Goal: Navigation & Orientation: Find specific page/section

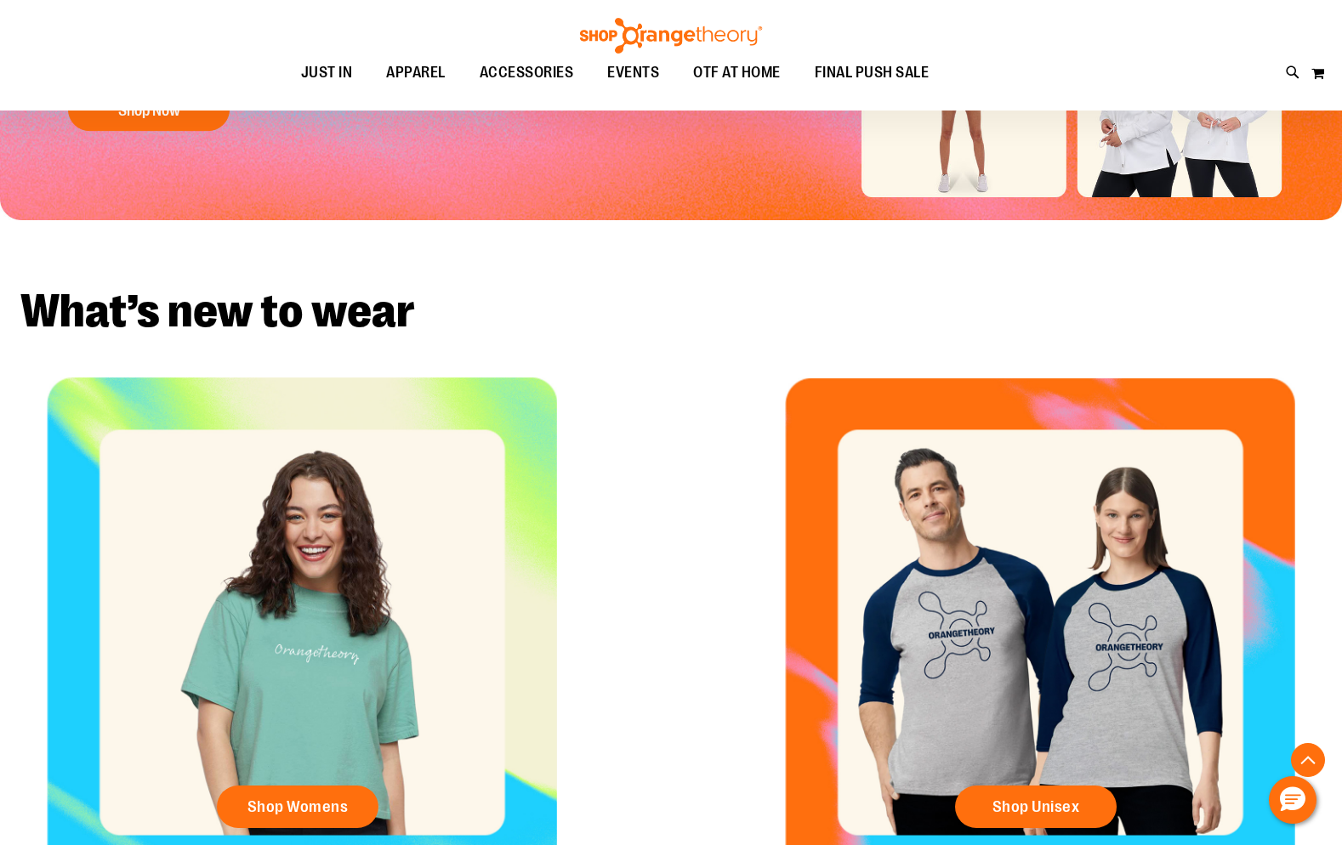
scroll to position [381, 0]
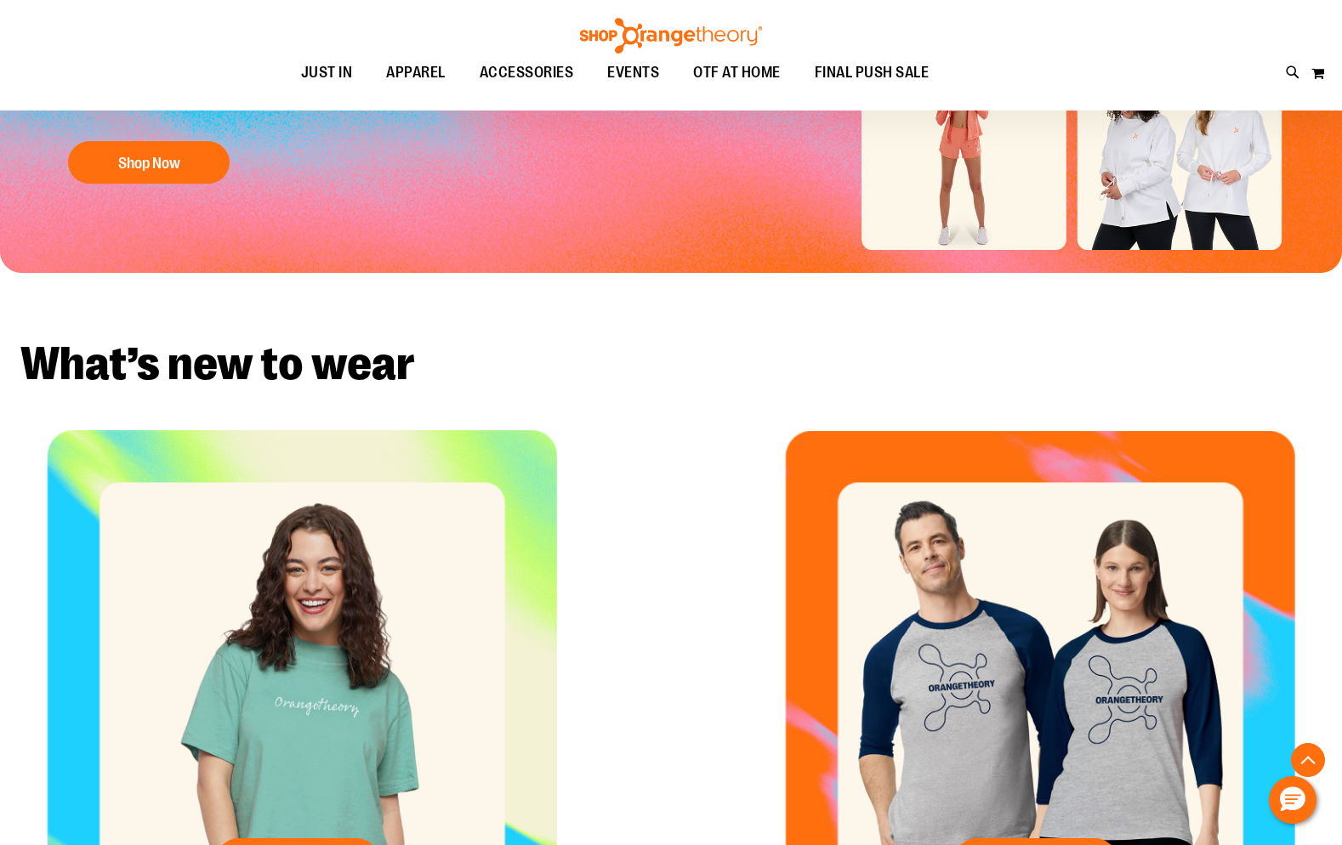
click at [708, 31] on img at bounding box center [670, 36] width 187 height 36
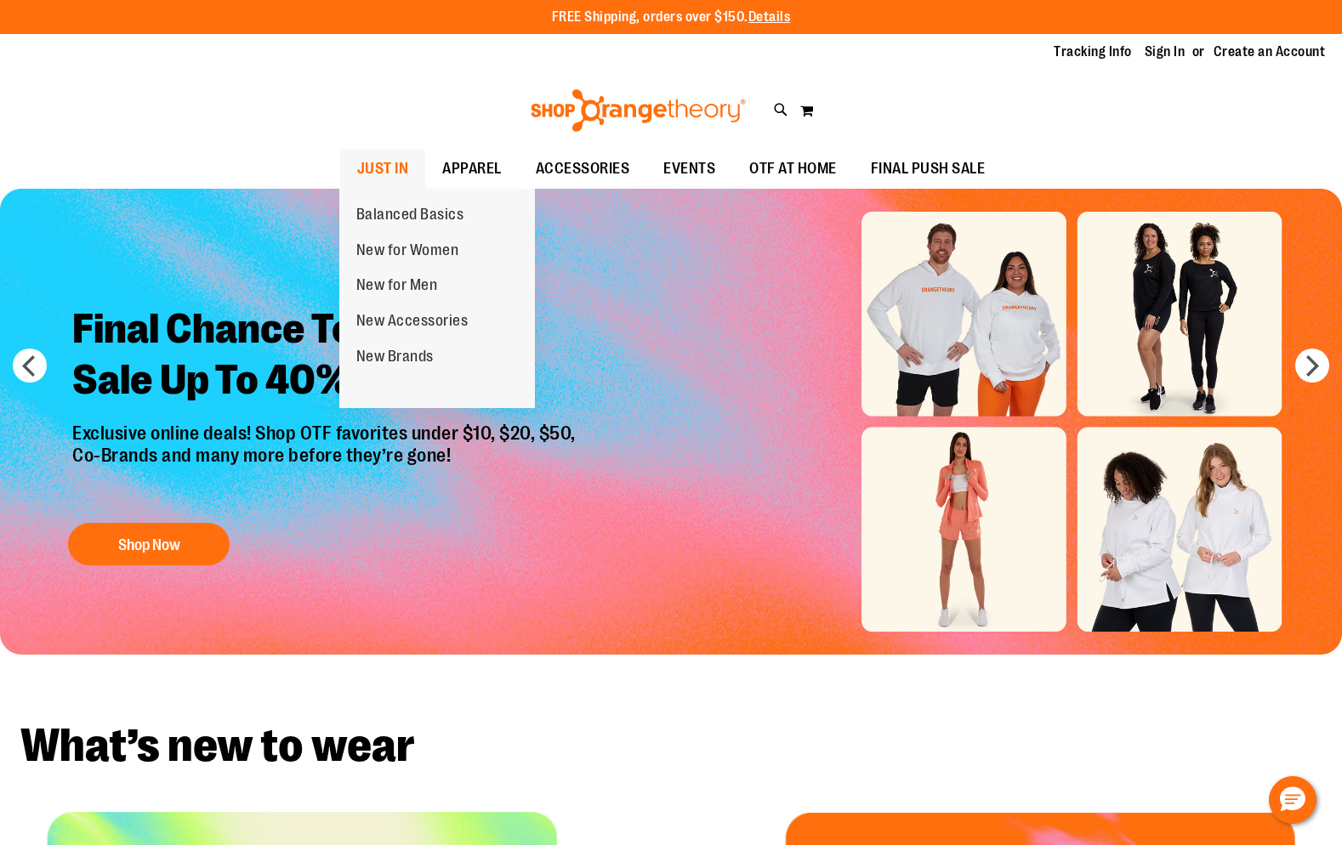
click at [370, 169] on span "JUST IN" at bounding box center [383, 169] width 52 height 38
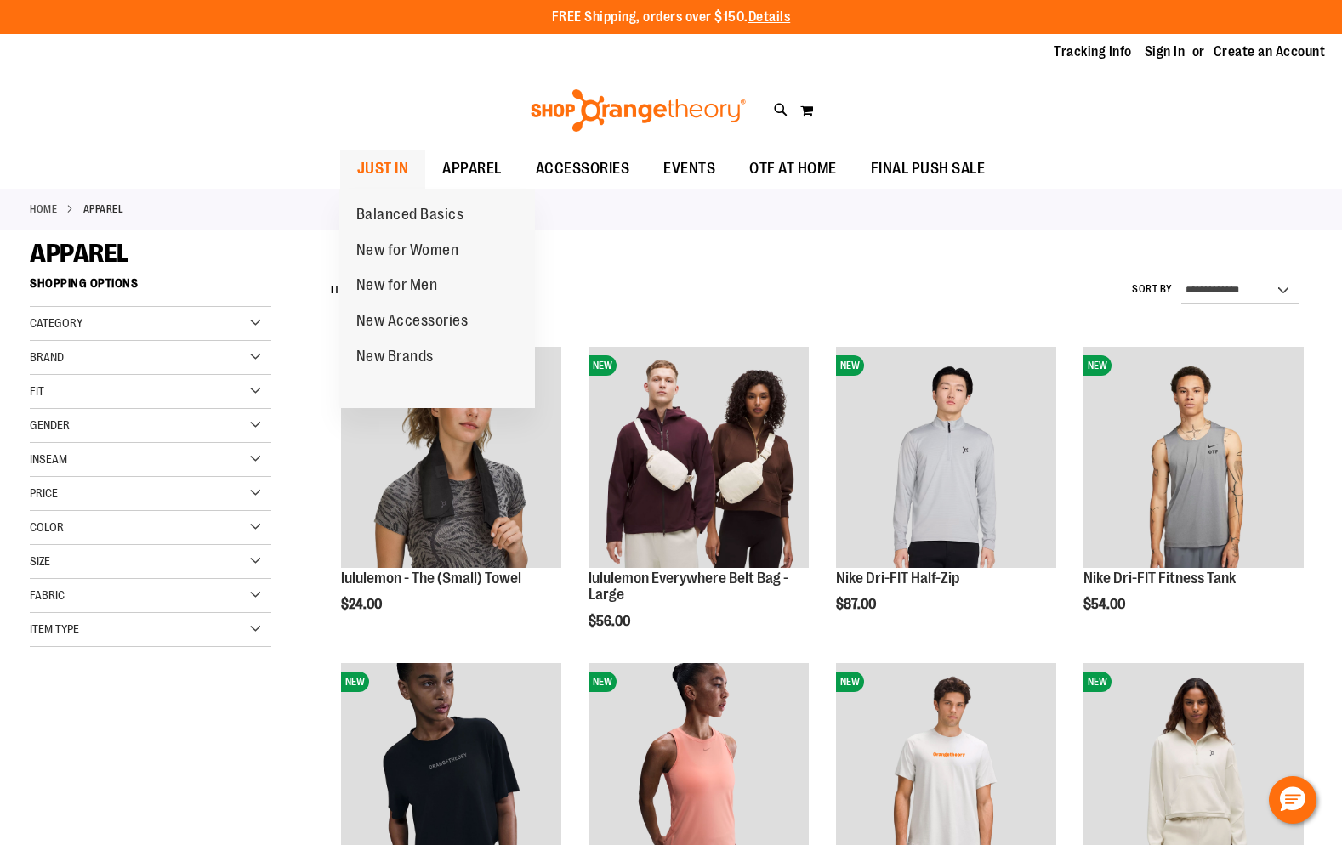
click at [386, 164] on span "JUST IN" at bounding box center [383, 169] width 52 height 38
